Goal: Information Seeking & Learning: Learn about a topic

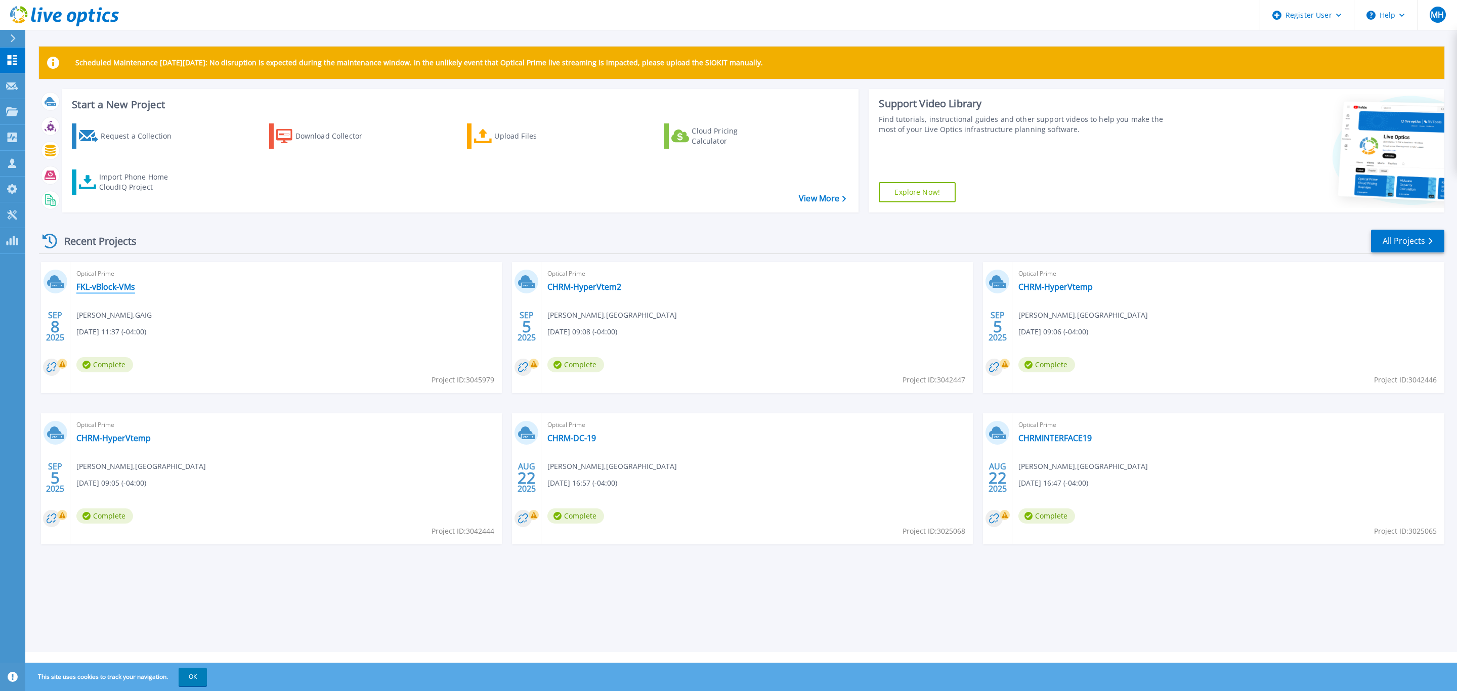
click at [107, 287] on link "FKL-vBlock-VMs" at bounding box center [105, 287] width 59 height 10
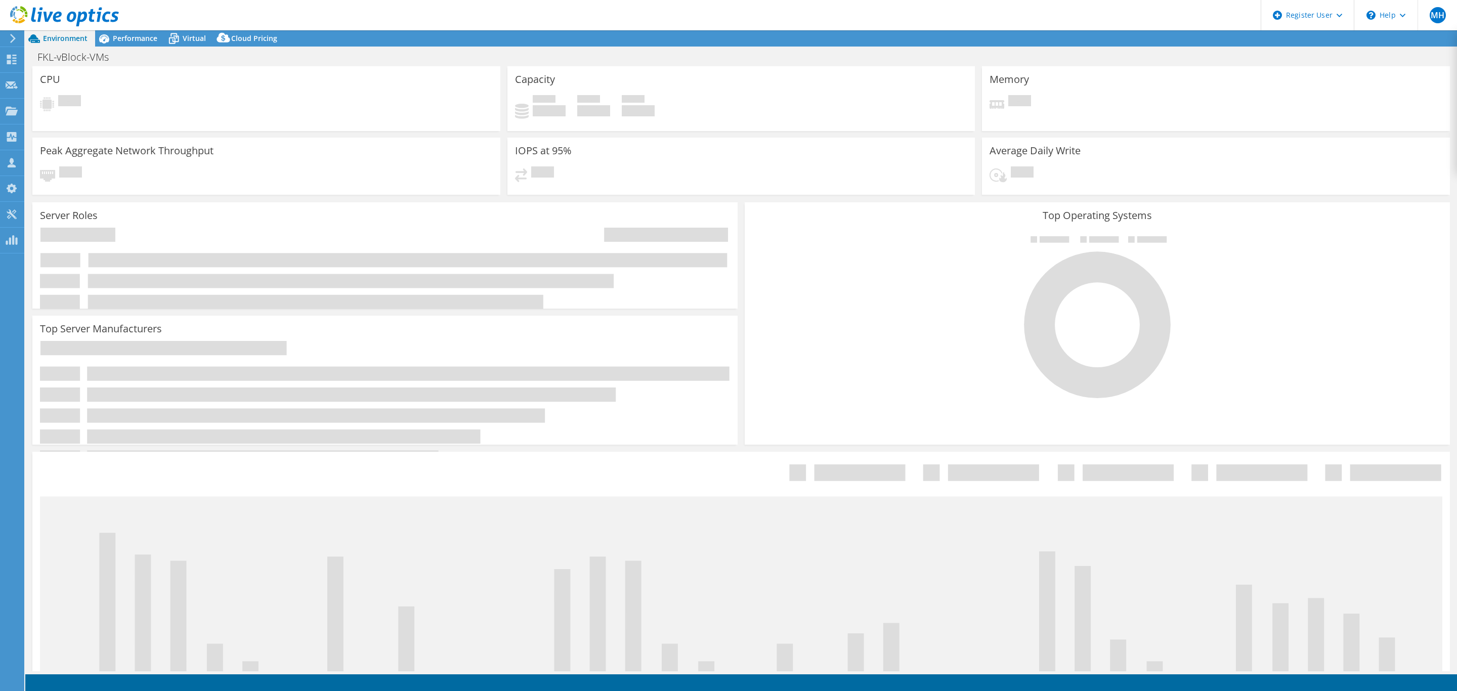
select select "USD"
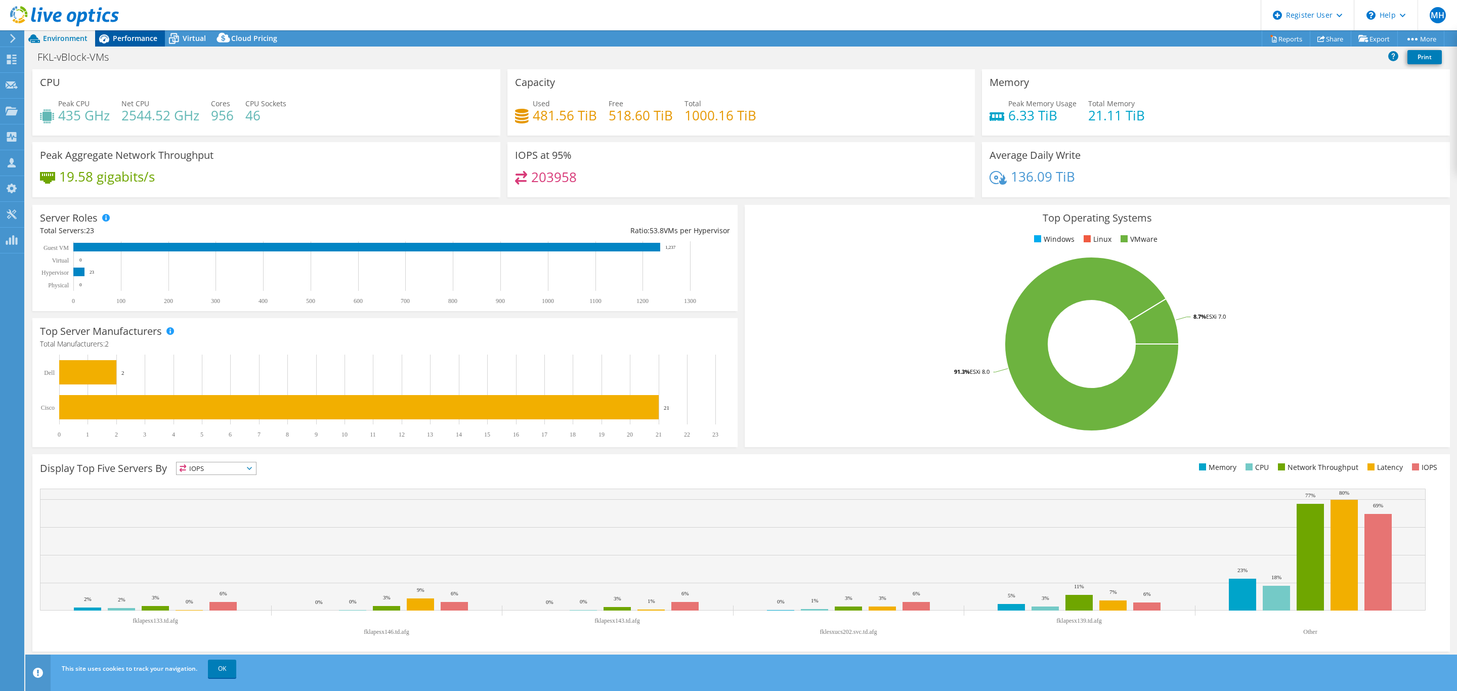
click at [126, 31] on div "Performance" at bounding box center [130, 38] width 70 height 16
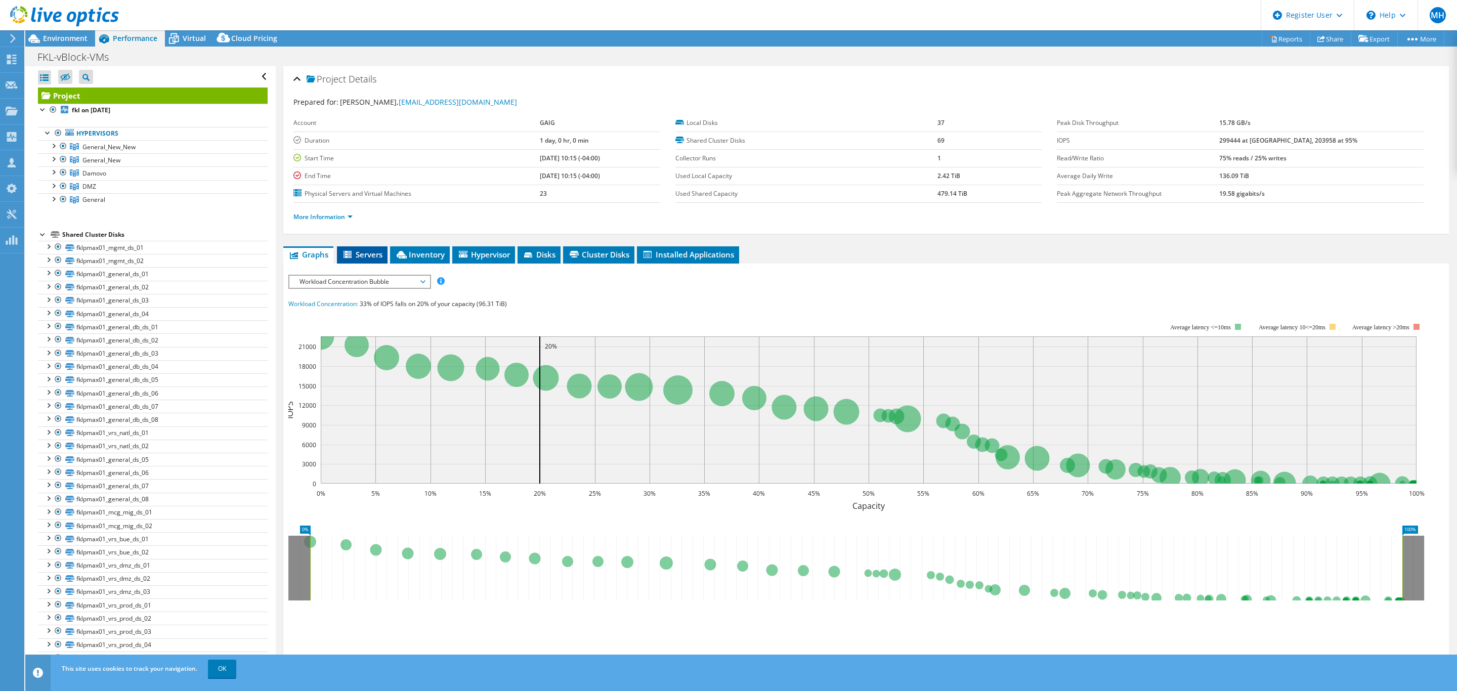
click at [358, 252] on span "Servers" at bounding box center [362, 254] width 40 height 10
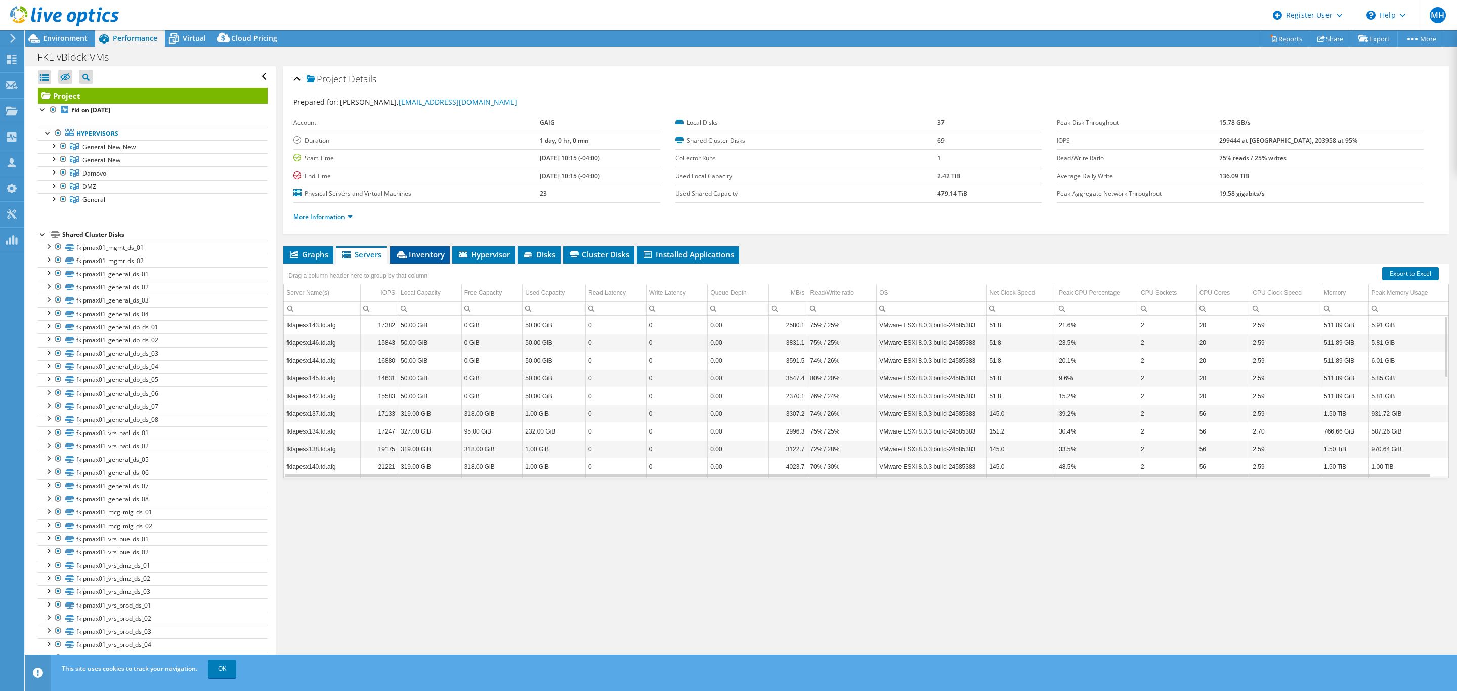
click at [427, 258] on span "Inventory" at bounding box center [420, 254] width 50 height 10
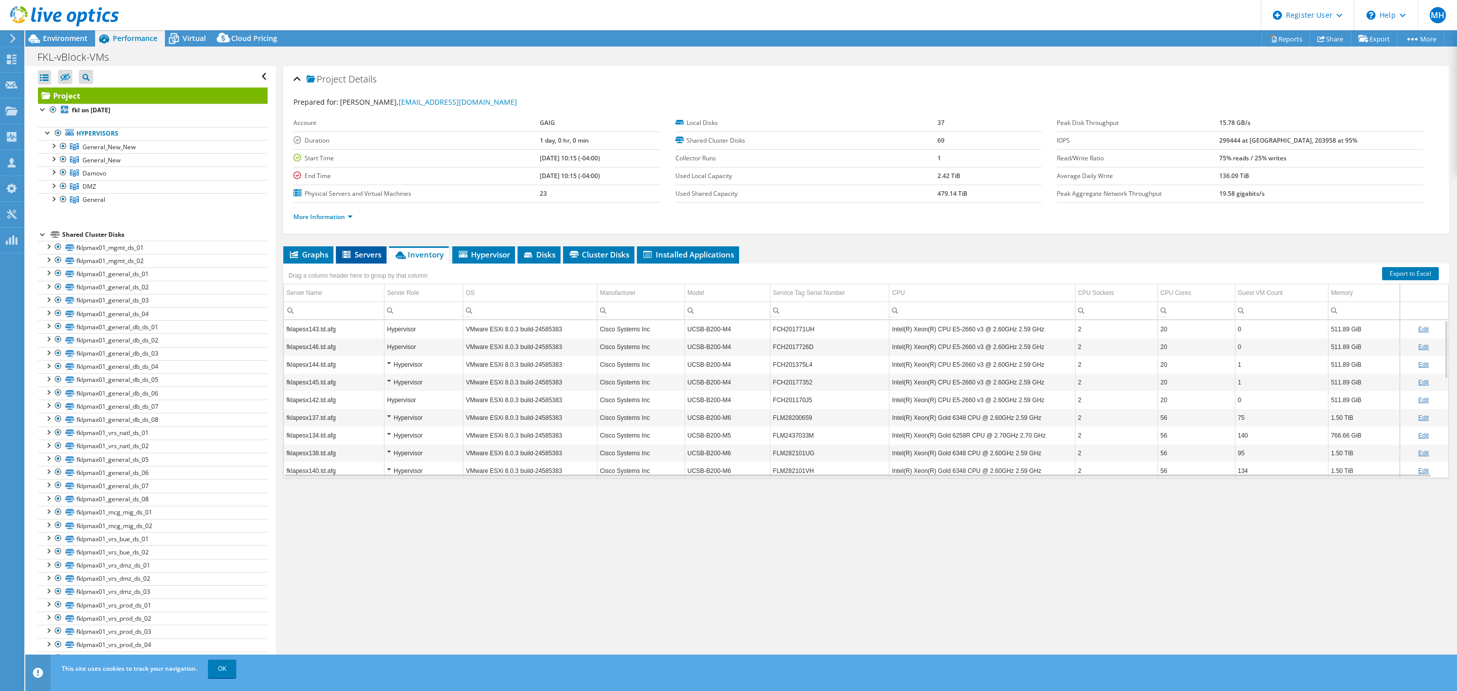
click at [368, 253] on span "Servers" at bounding box center [361, 254] width 40 height 10
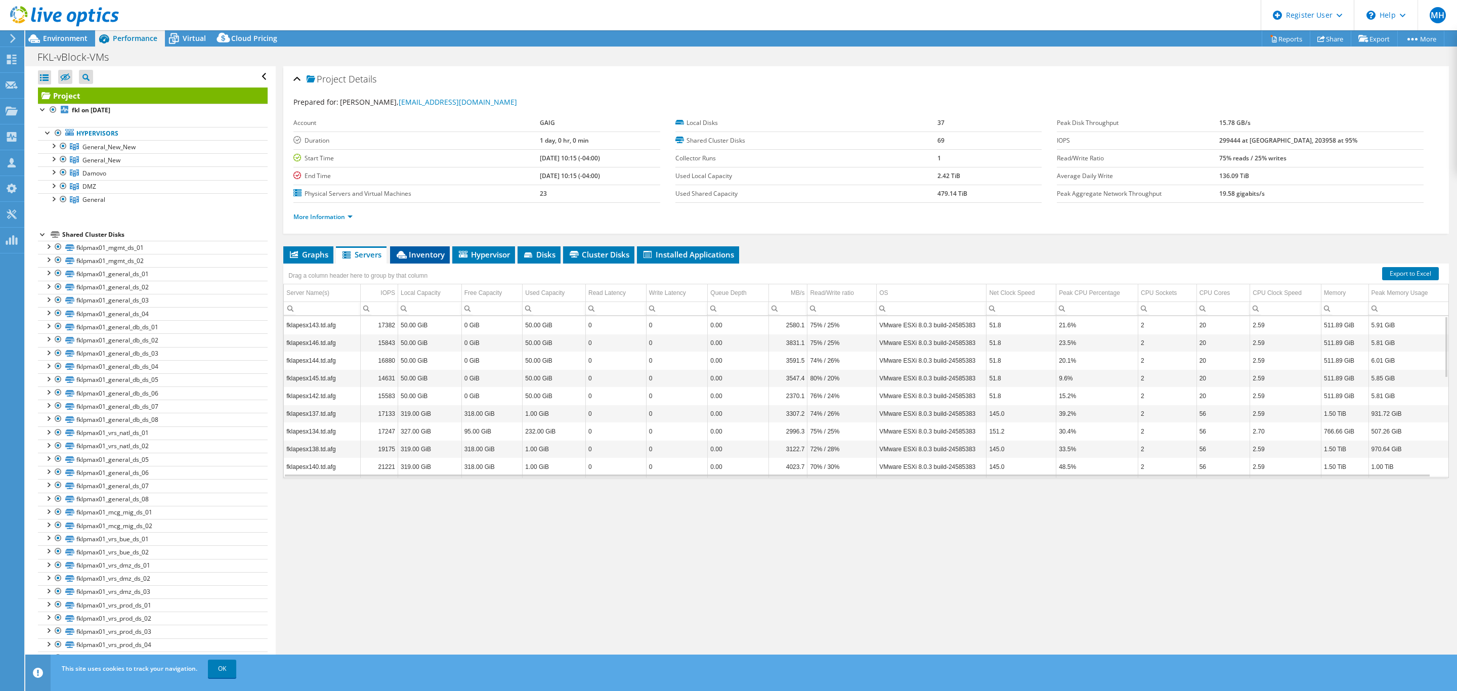
click at [433, 252] on span "Inventory" at bounding box center [420, 254] width 50 height 10
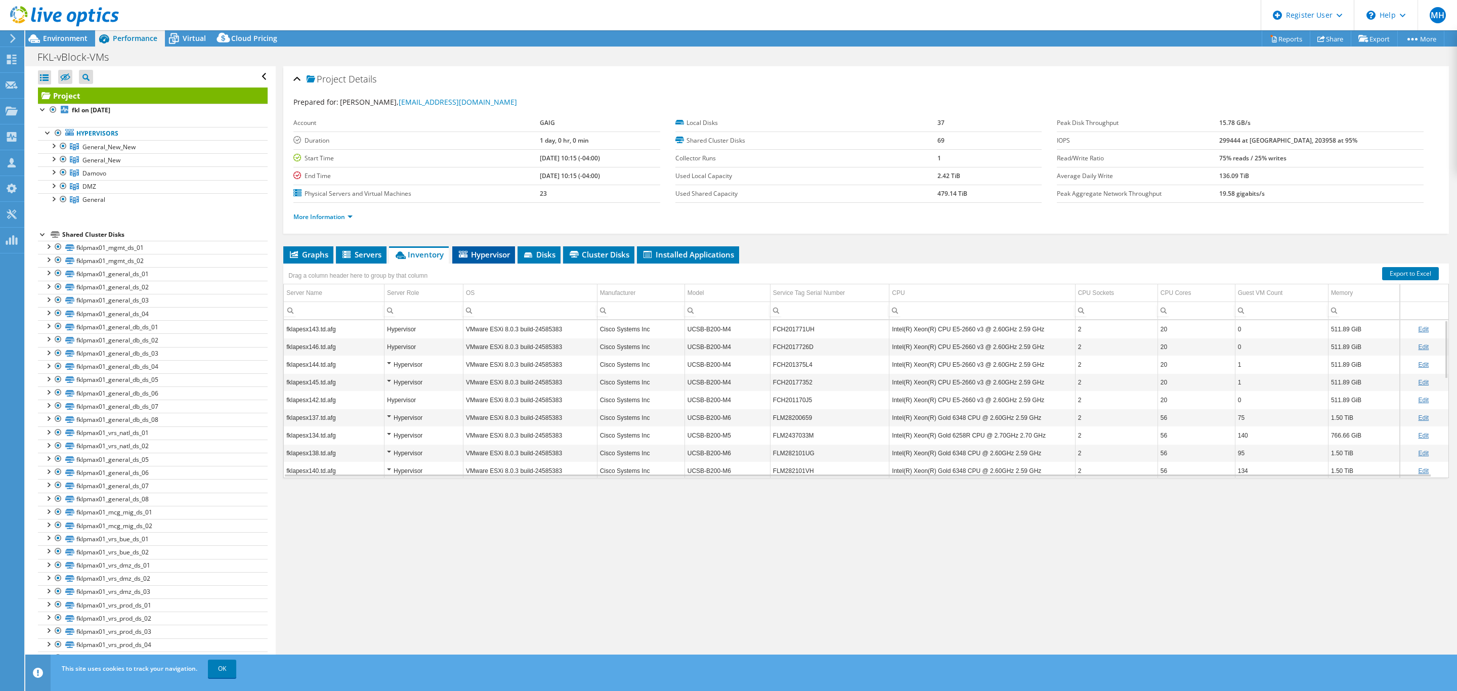
click at [486, 257] on span "Hypervisor" at bounding box center [483, 254] width 53 height 10
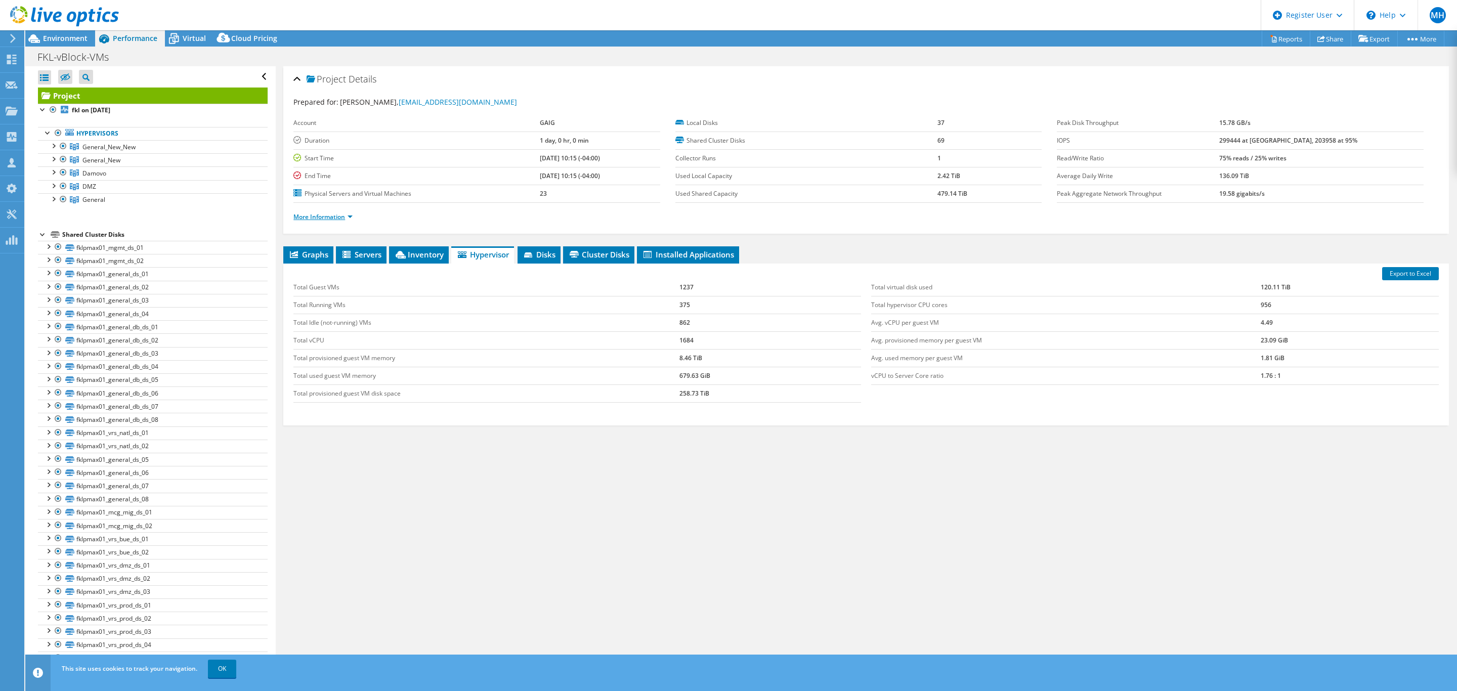
click at [340, 216] on link "More Information" at bounding box center [322, 217] width 59 height 9
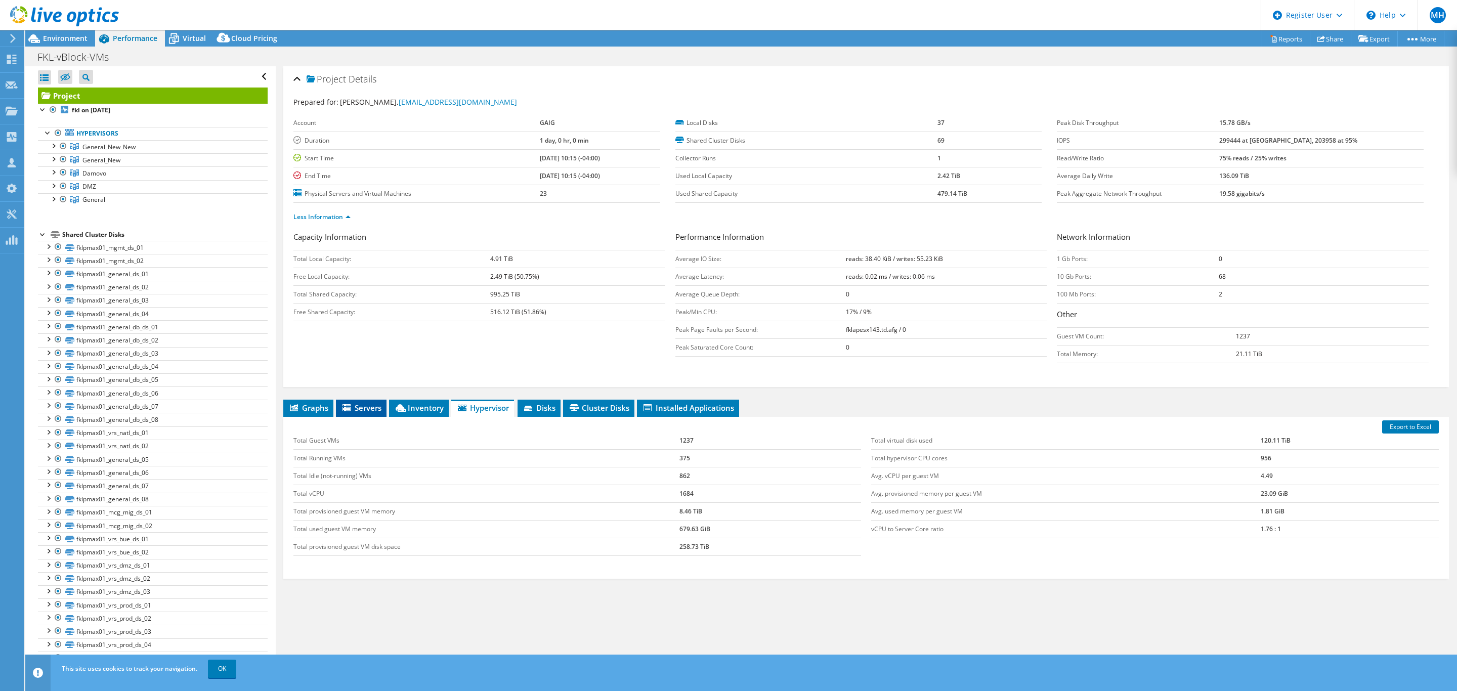
click at [368, 410] on span "Servers" at bounding box center [361, 408] width 40 height 10
